Goal: Navigation & Orientation: Understand site structure

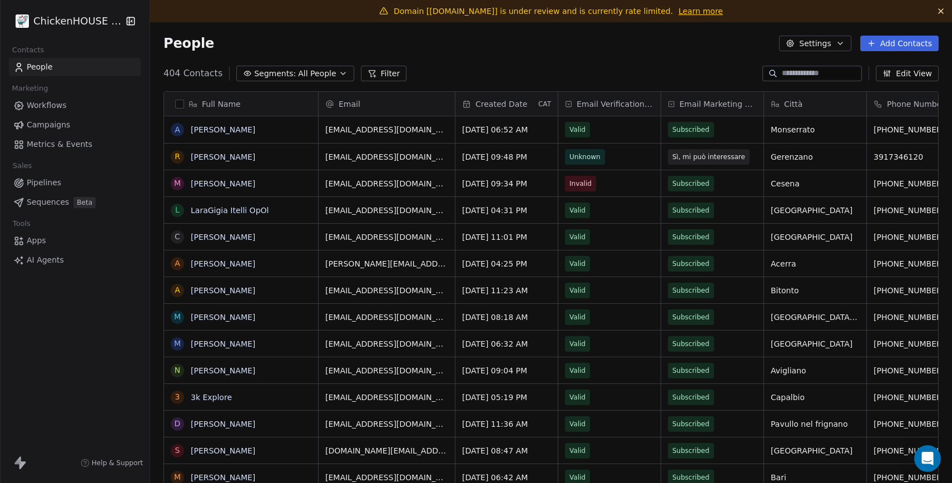
scroll to position [424, 802]
click at [684, 11] on link "Learn more" at bounding box center [701, 11] width 44 height 11
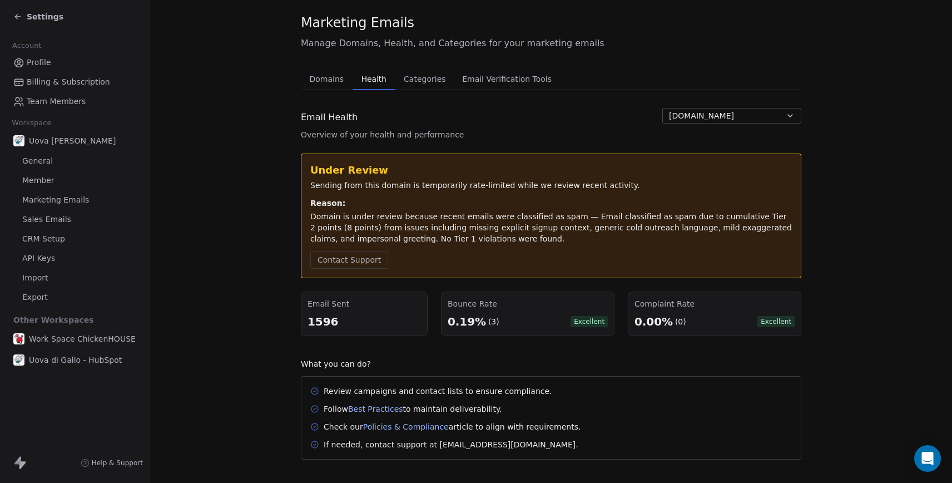
scroll to position [57, 0]
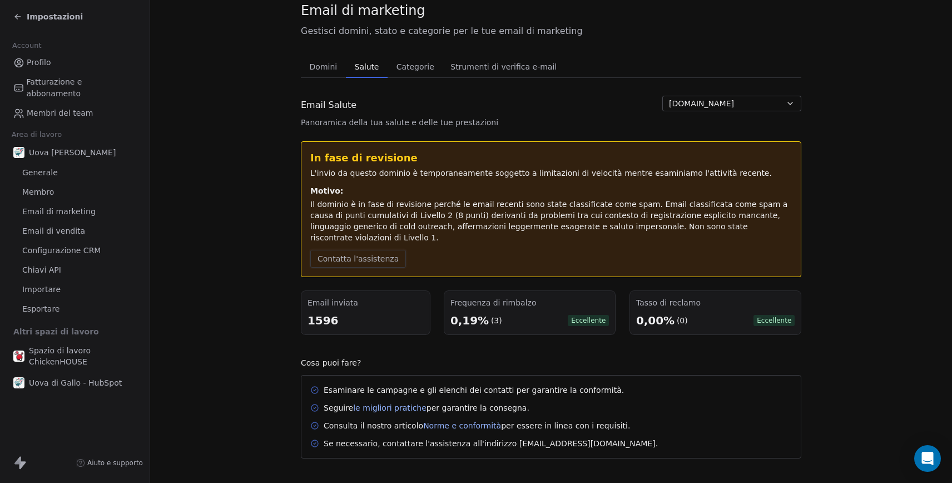
click at [341, 254] on font "Contatta l'assistenza" at bounding box center [358, 258] width 81 height 9
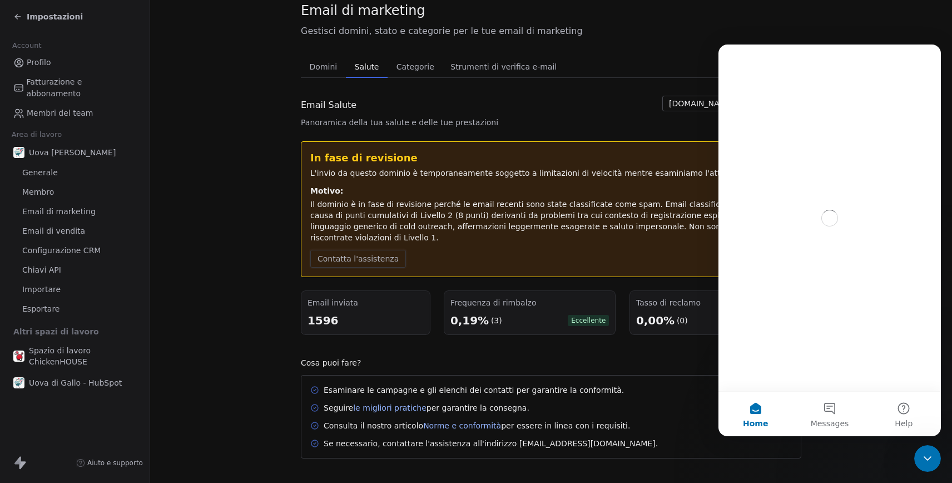
scroll to position [0, 0]
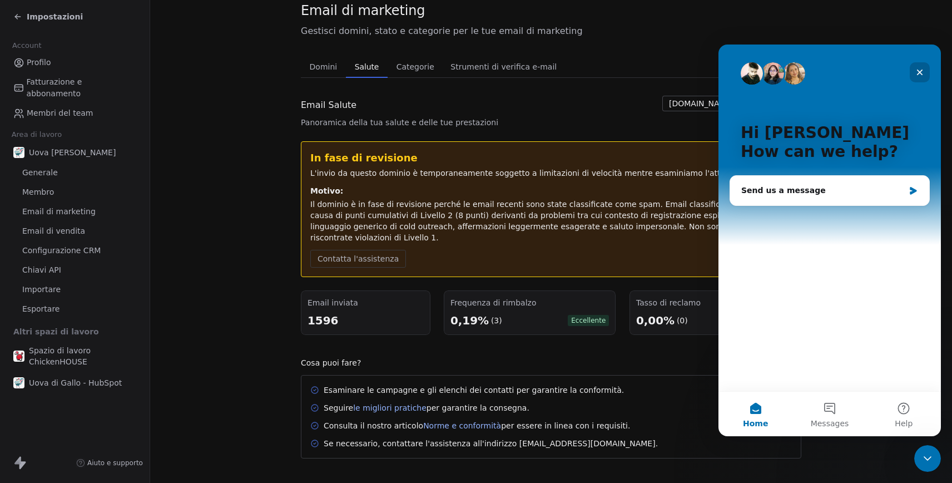
click at [918, 72] on icon "Close" at bounding box center [920, 72] width 9 height 9
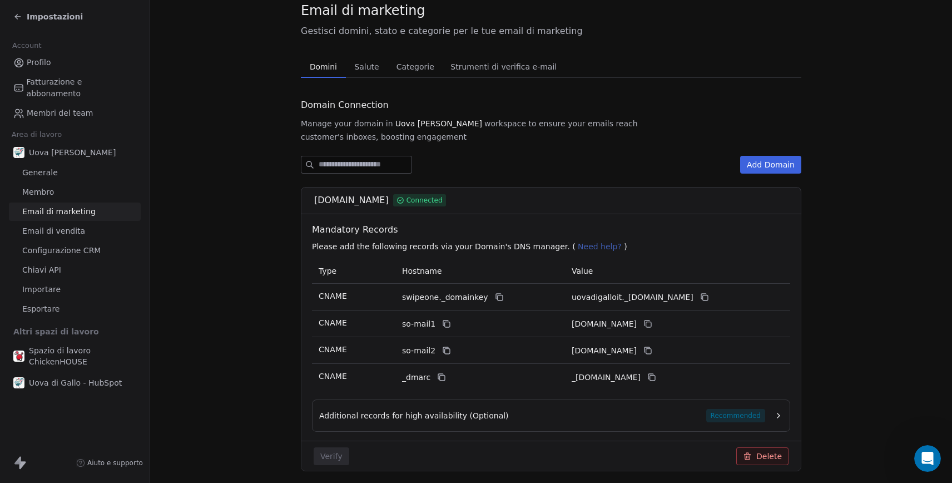
click at [315, 73] on span "Domini" at bounding box center [323, 67] width 36 height 16
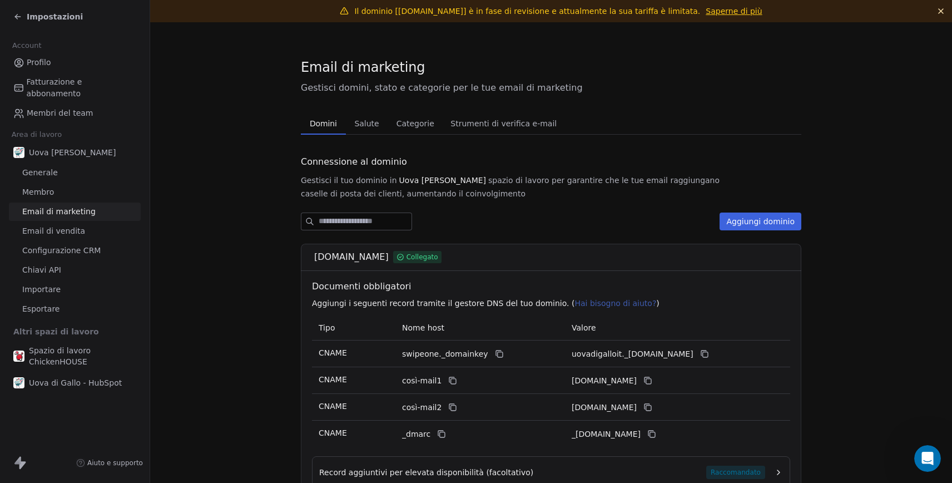
click at [453, 124] on font "Strumenti di verifica e-mail" at bounding box center [504, 123] width 106 height 9
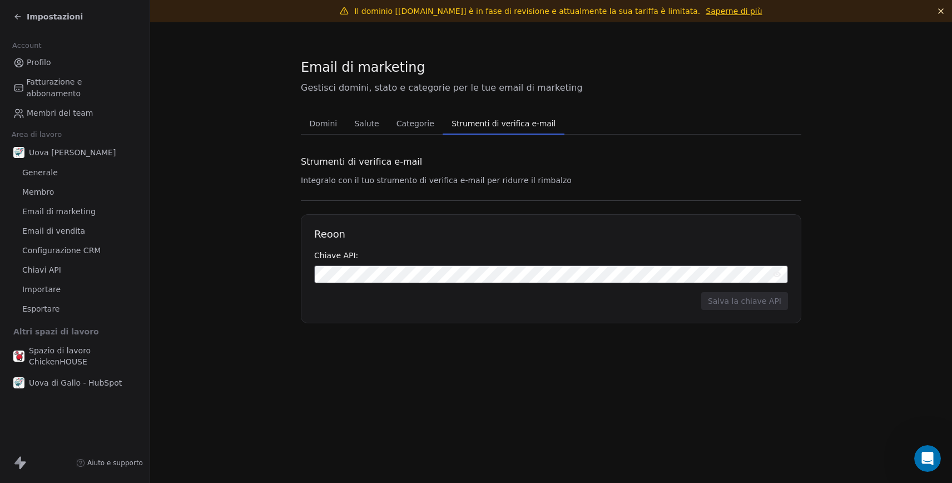
click at [405, 126] on font "Categorie" at bounding box center [416, 123] width 38 height 9
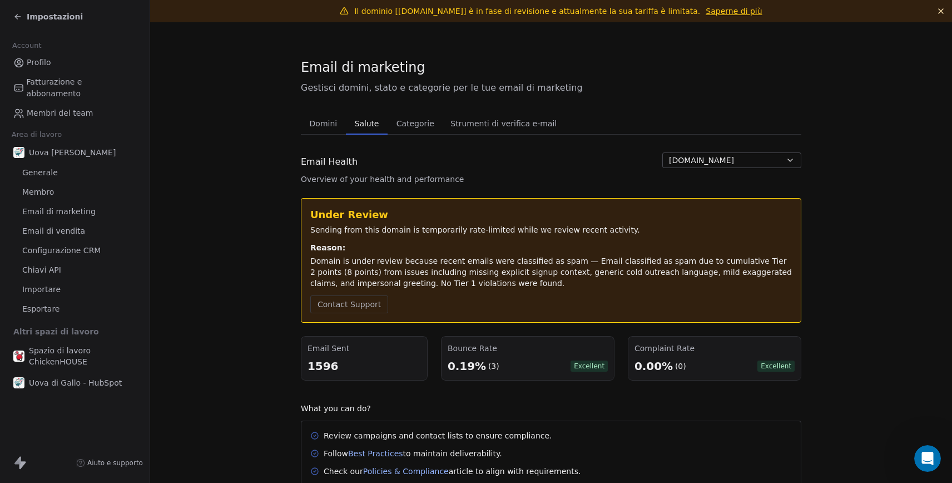
click at [361, 121] on font "Salute" at bounding box center [367, 123] width 24 height 9
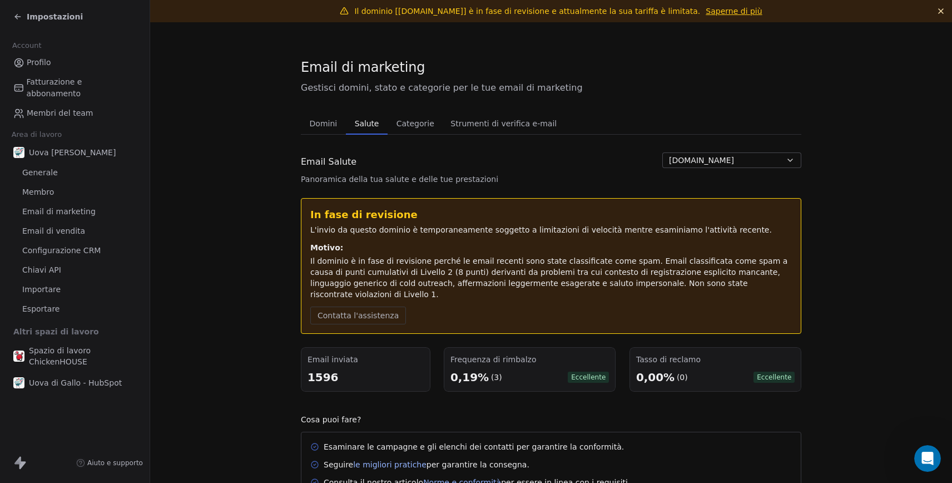
click at [650, 102] on div "Email di marketing Gestisci domini, stato e categorie per le tue email di marke…" at bounding box center [551, 286] width 501 height 457
click at [61, 23] on div "Impostazioni" at bounding box center [76, 17] width 127 height 16
click at [63, 17] on font "Impostazioni" at bounding box center [55, 16] width 56 height 9
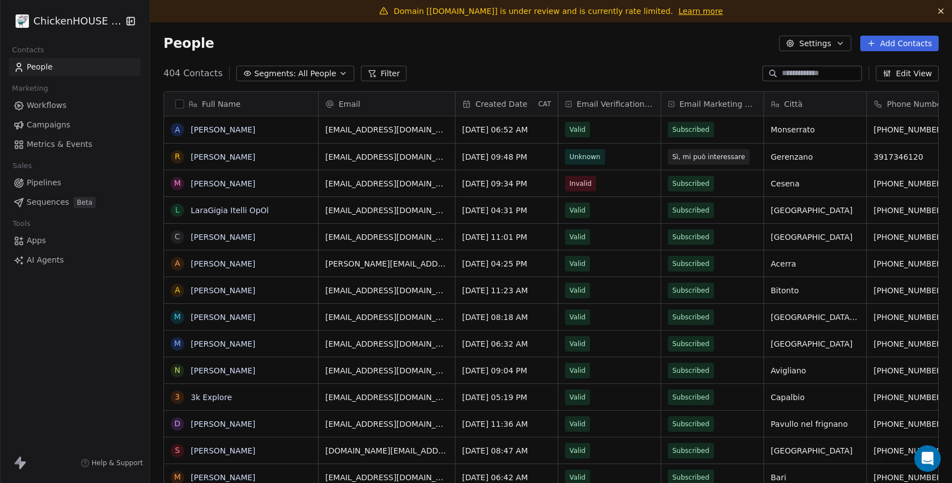
scroll to position [424, 802]
click at [42, 183] on span "Pipelines" at bounding box center [44, 183] width 34 height 12
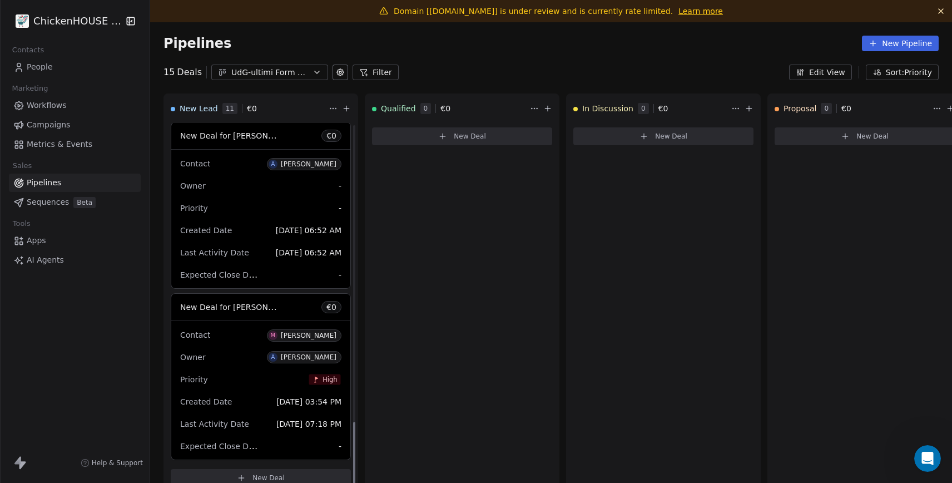
scroll to position [22, 0]
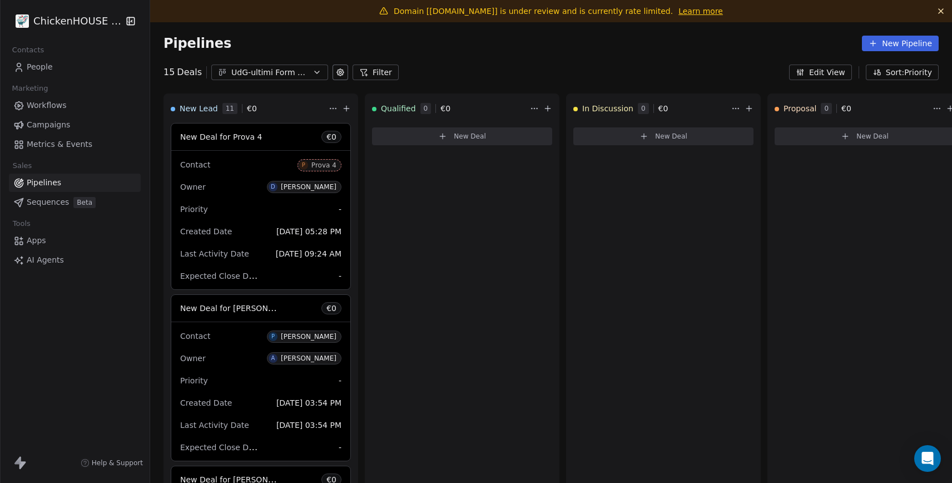
click at [43, 106] on span "Workflows" at bounding box center [47, 106] width 40 height 12
